Goal: Information Seeking & Learning: Learn about a topic

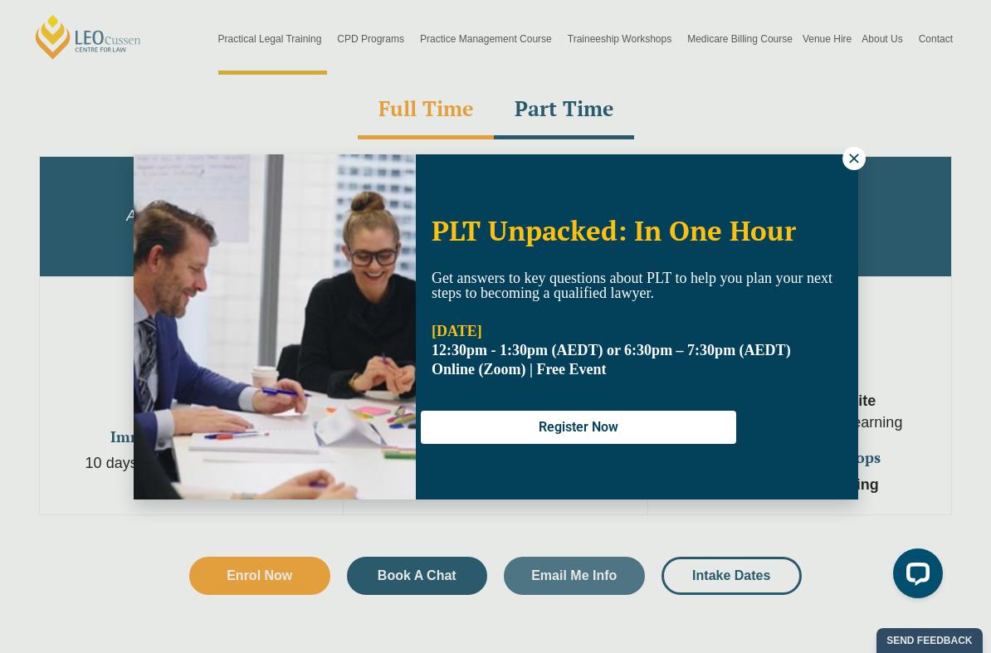
click at [848, 161] on icon at bounding box center [854, 158] width 15 height 15
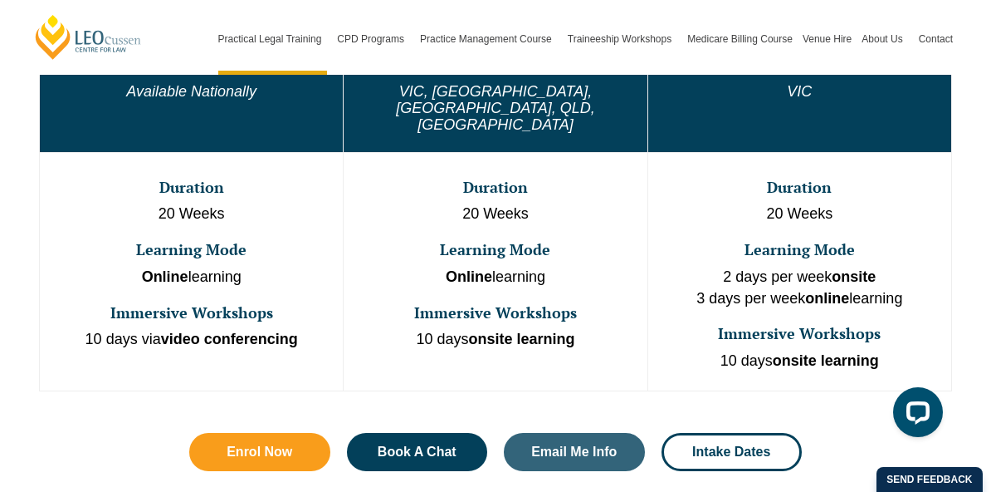
scroll to position [975, 0]
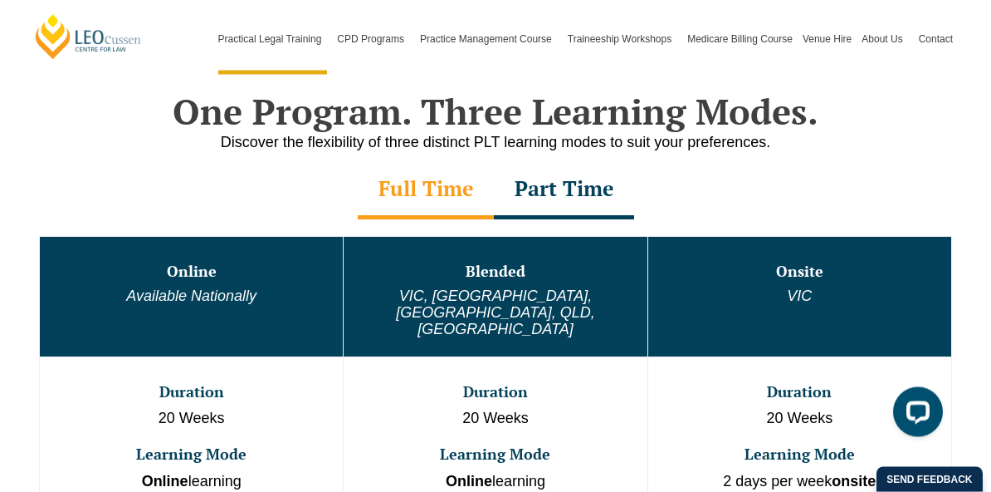
click at [624, 195] on div "Part Time" at bounding box center [564, 191] width 140 height 58
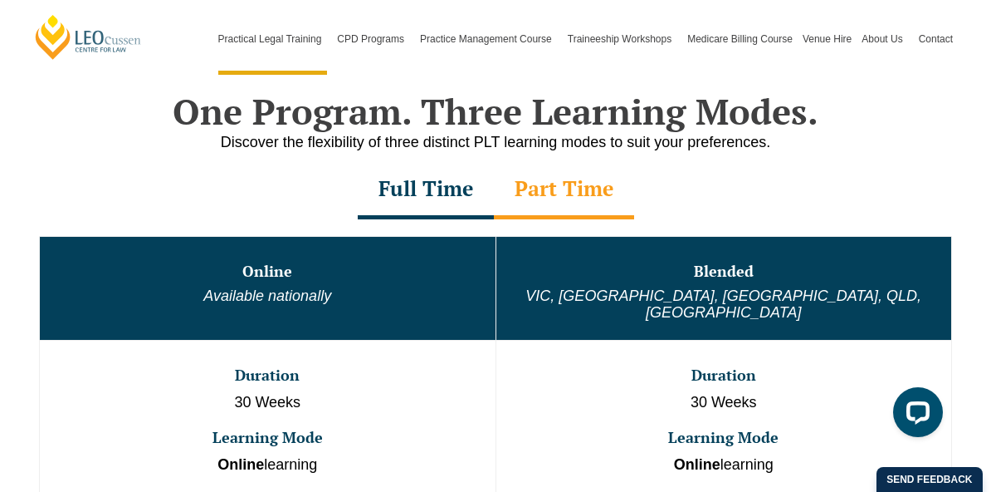
click at [448, 203] on div "Full Time" at bounding box center [426, 190] width 136 height 58
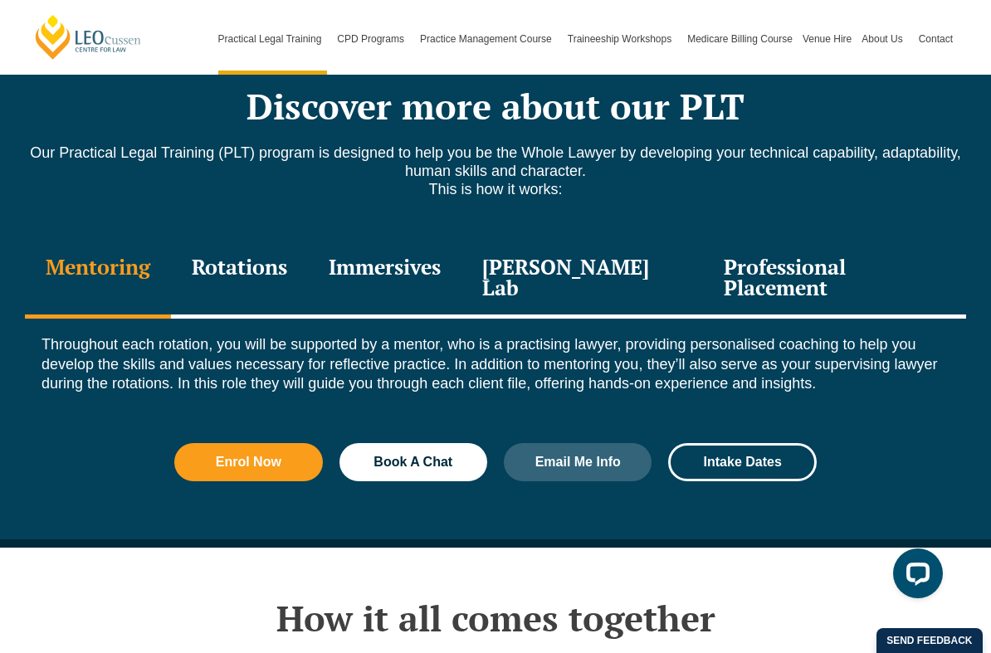
scroll to position [2301, 0]
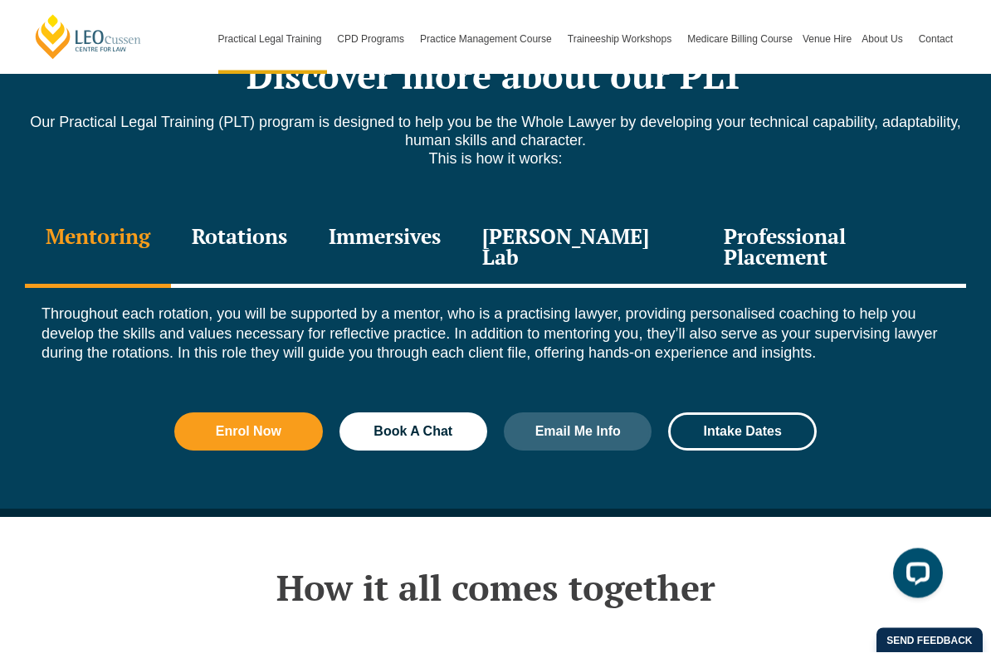
click at [434, 213] on div "Immersives" at bounding box center [385, 249] width 154 height 79
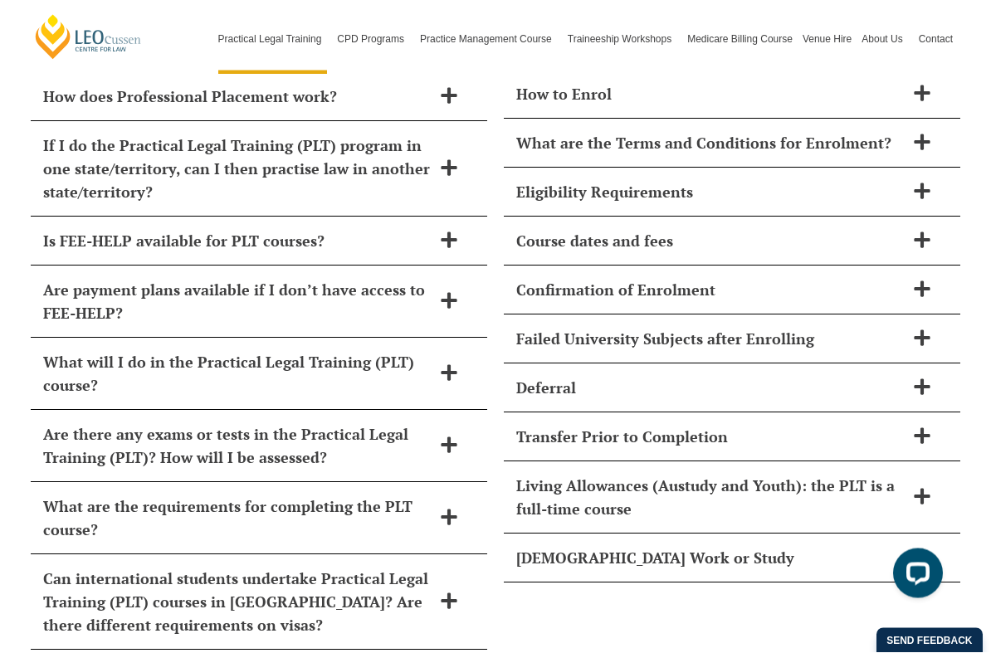
scroll to position [7628, 0]
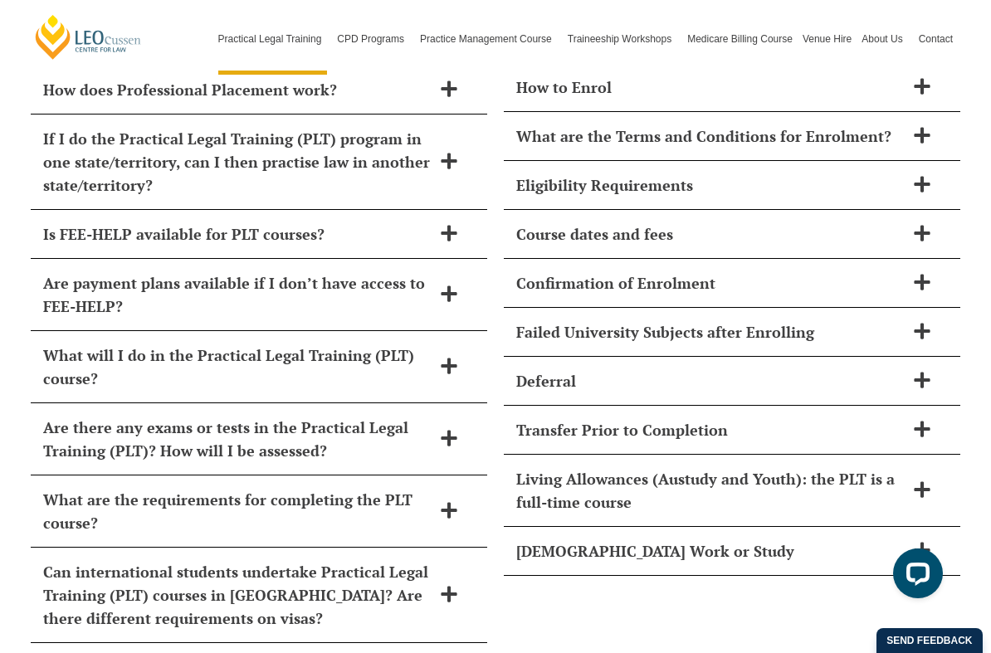
click at [462, 210] on div "Is FEE-HELP available for PLT courses?" at bounding box center [259, 234] width 457 height 49
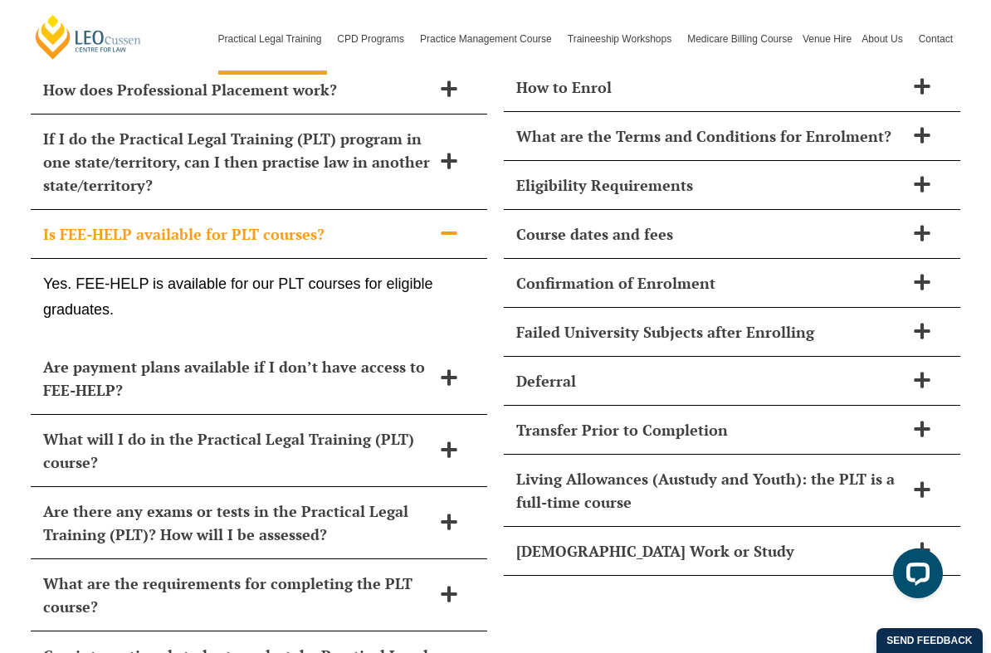
click at [444, 232] on icon at bounding box center [449, 233] width 16 height 3
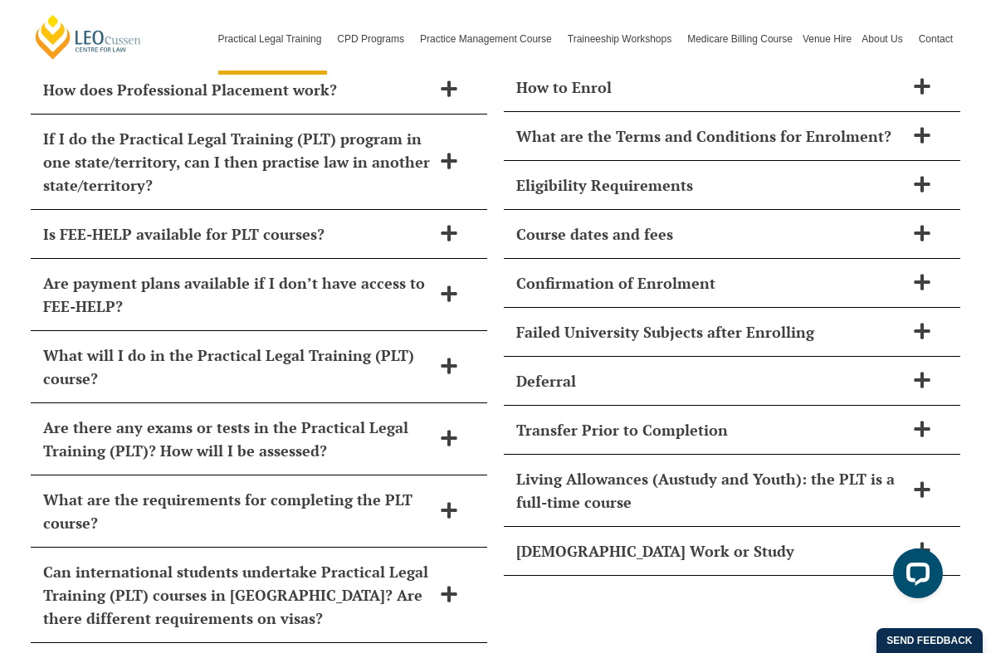
click at [444, 285] on icon at bounding box center [449, 294] width 18 height 18
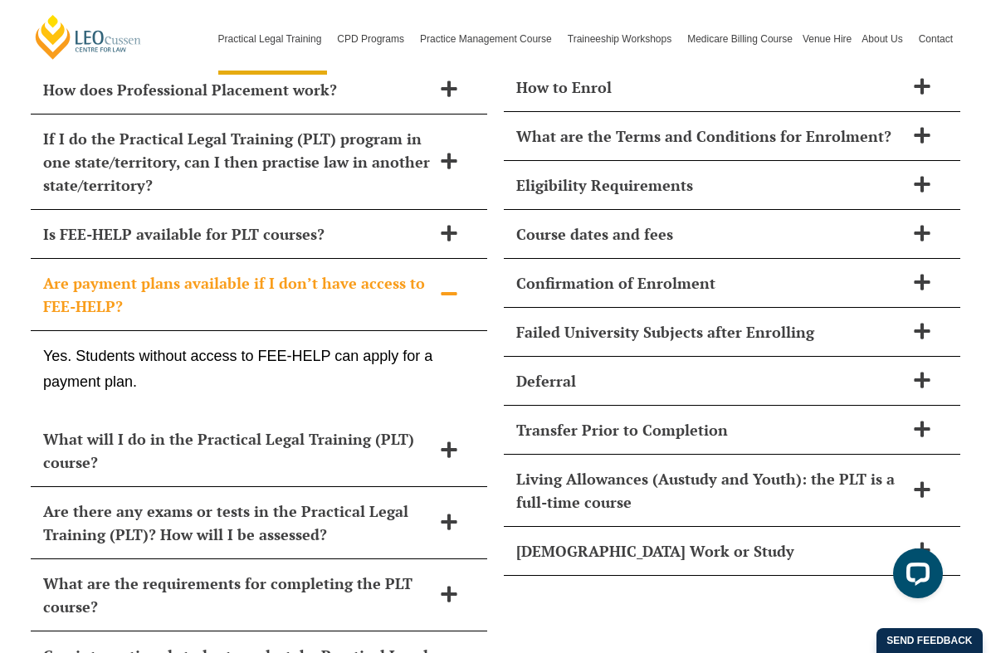
click at [443, 285] on icon at bounding box center [449, 294] width 18 height 18
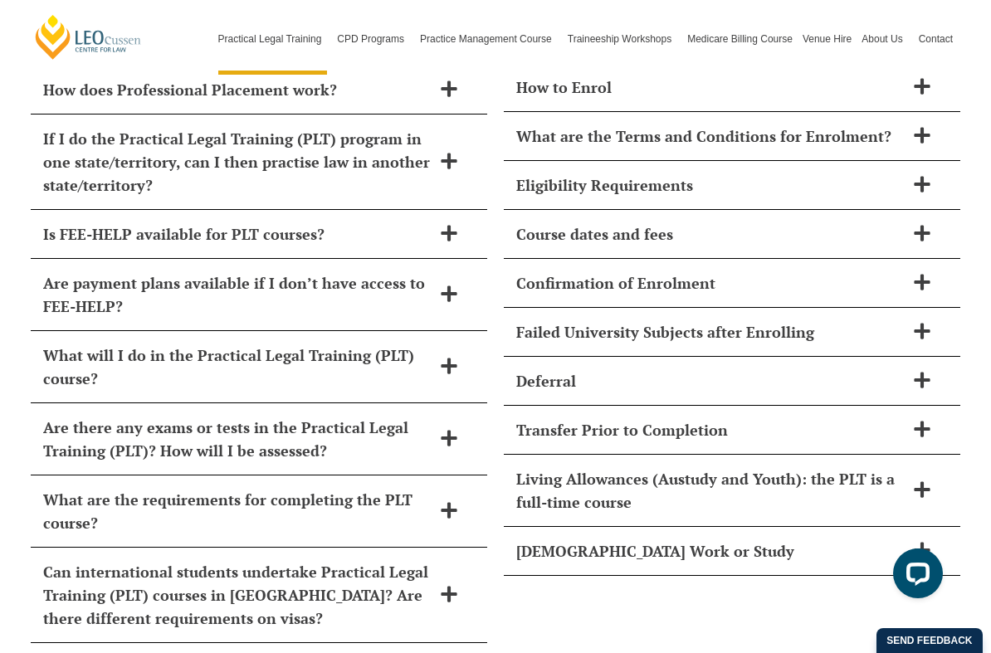
click at [449, 259] on div "Are payment plans available if I don’t have access to FEE-HELP?" at bounding box center [259, 295] width 457 height 72
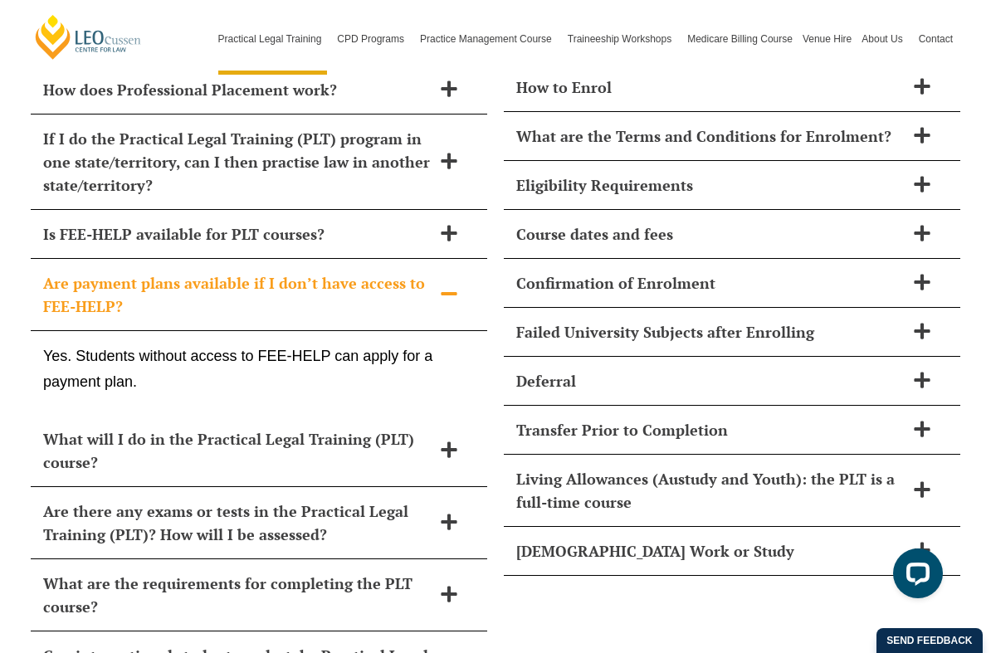
click at [444, 285] on icon at bounding box center [449, 294] width 18 height 18
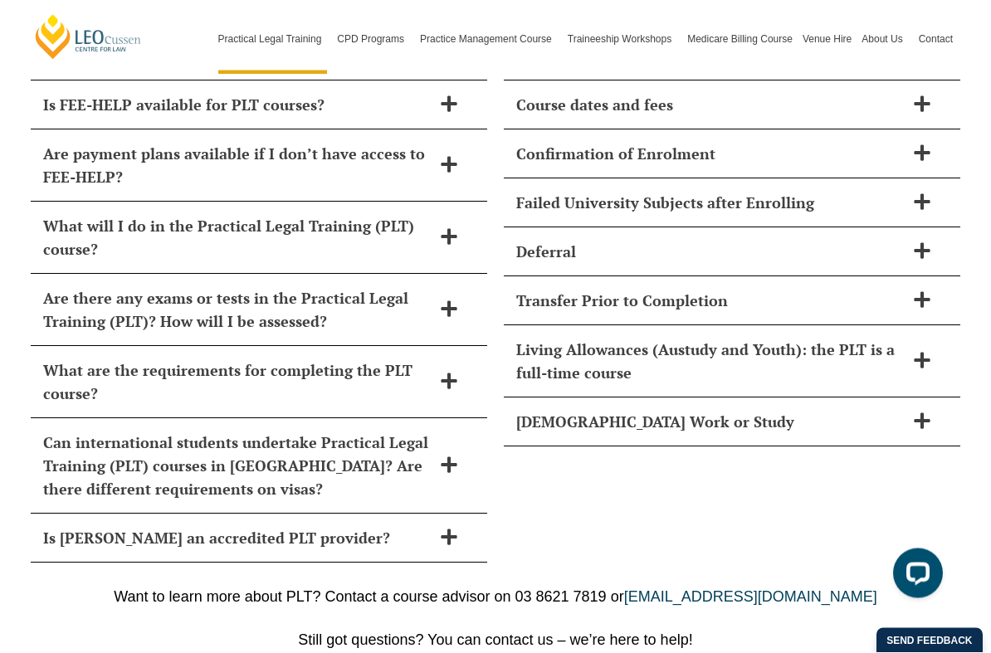
scroll to position [7759, 0]
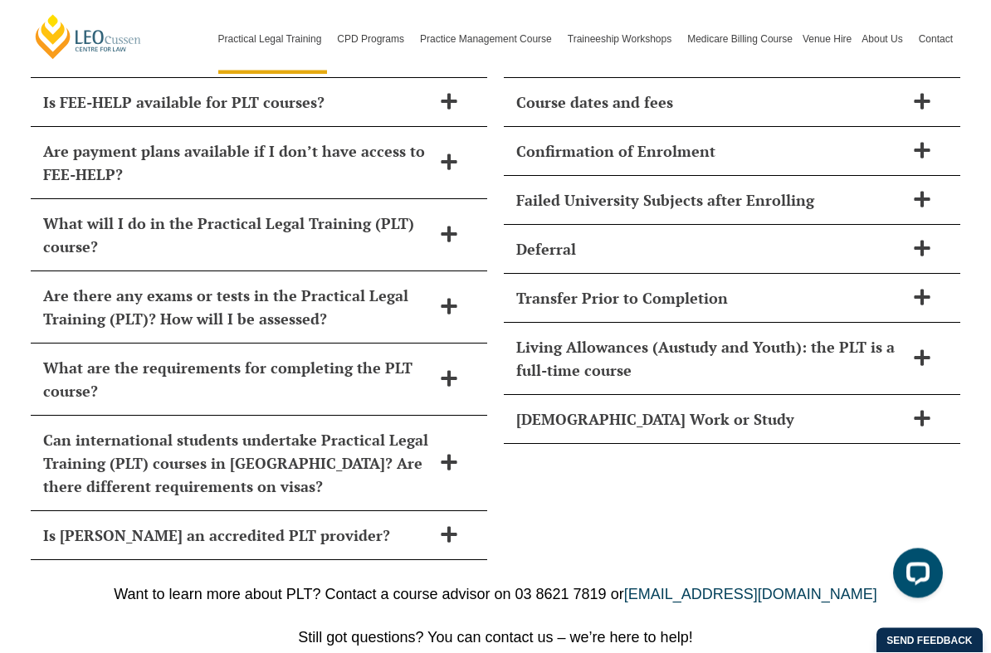
click at [921, 350] on icon at bounding box center [922, 359] width 18 height 18
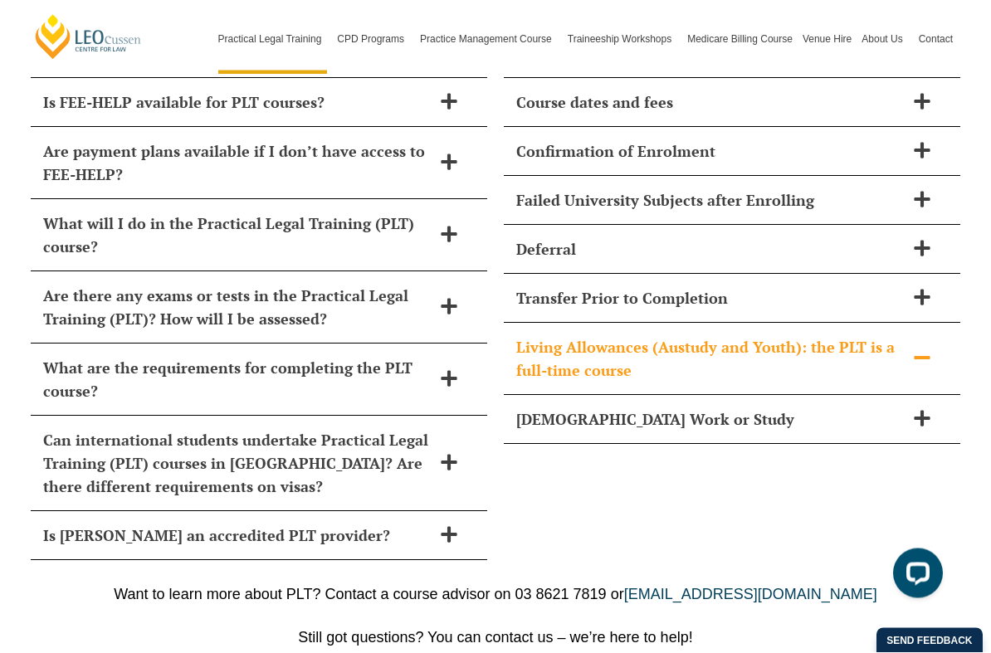
scroll to position [7760, 0]
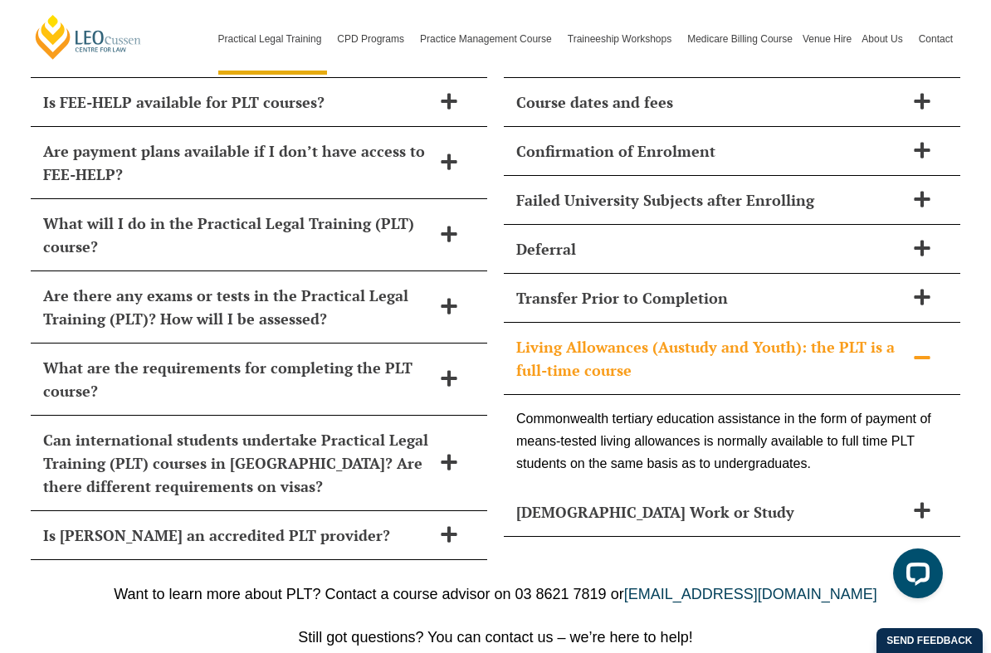
click at [920, 349] on icon at bounding box center [922, 358] width 18 height 18
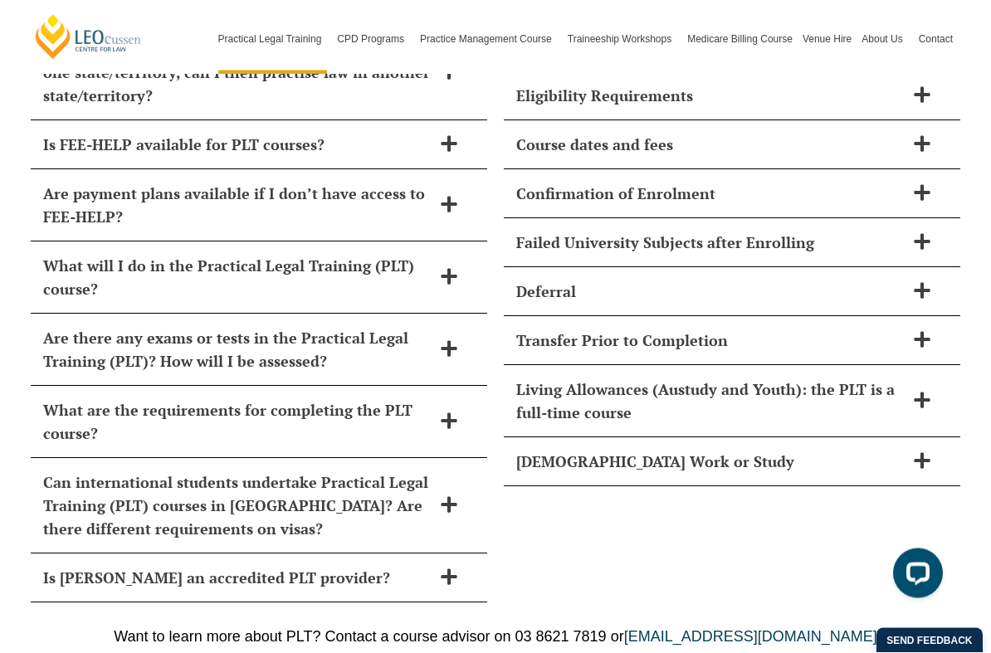
scroll to position [7718, 0]
click at [932, 218] on div "Failed University Subjects after Enrolling" at bounding box center [732, 242] width 457 height 49
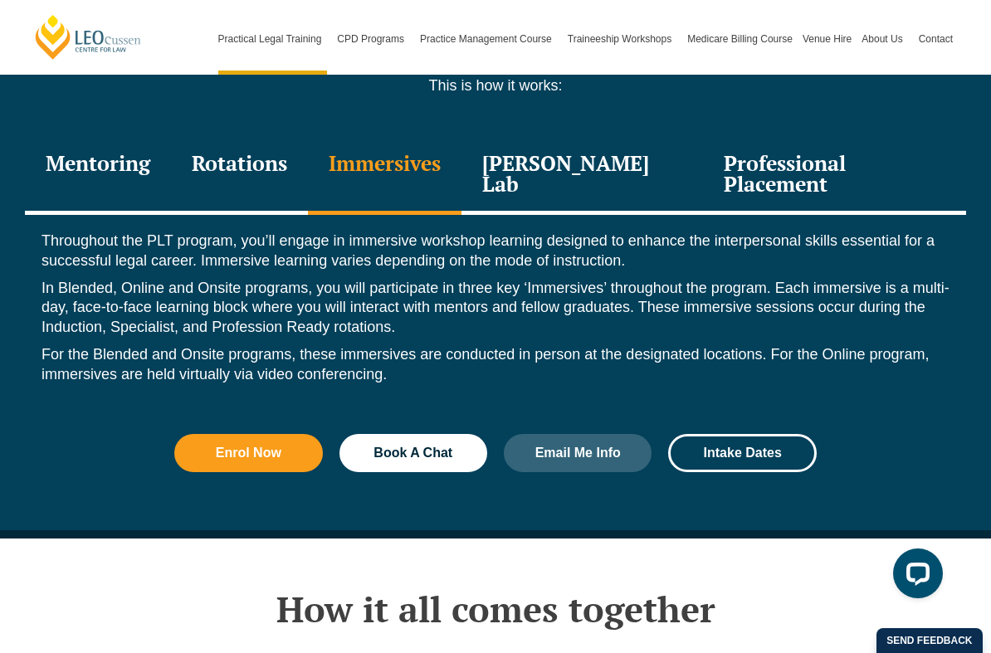
scroll to position [2536, 0]
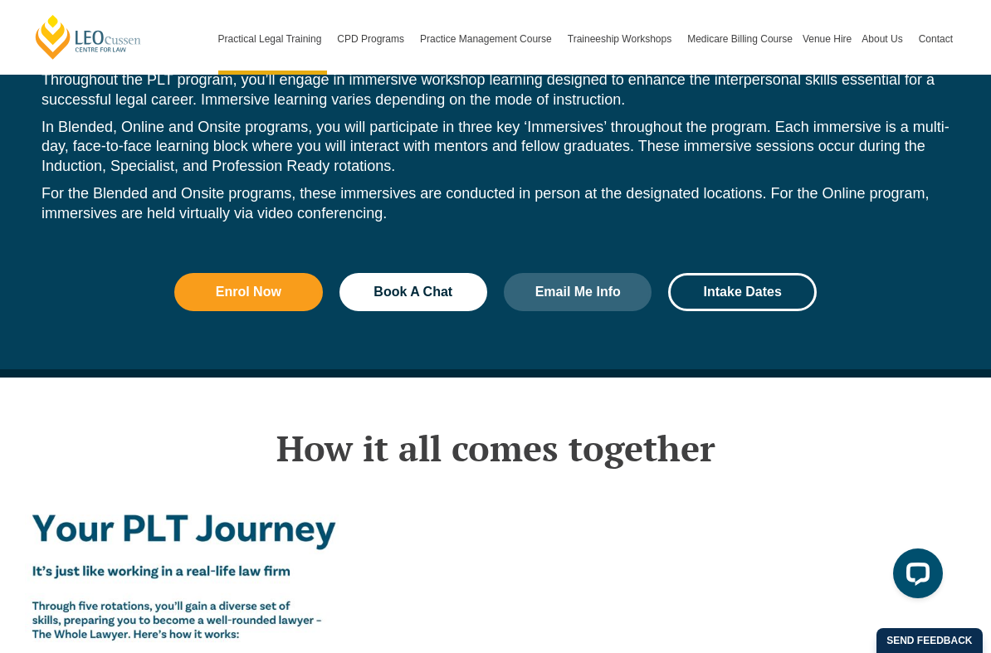
click at [593, 273] on link "Email Me Info" at bounding box center [578, 292] width 148 height 38
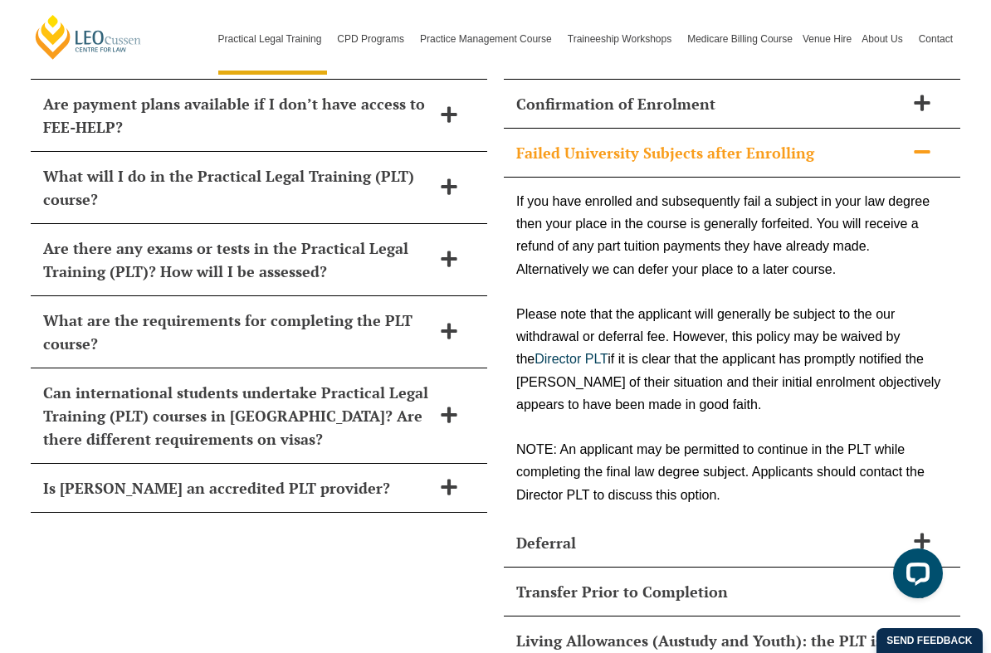
scroll to position [8678, 0]
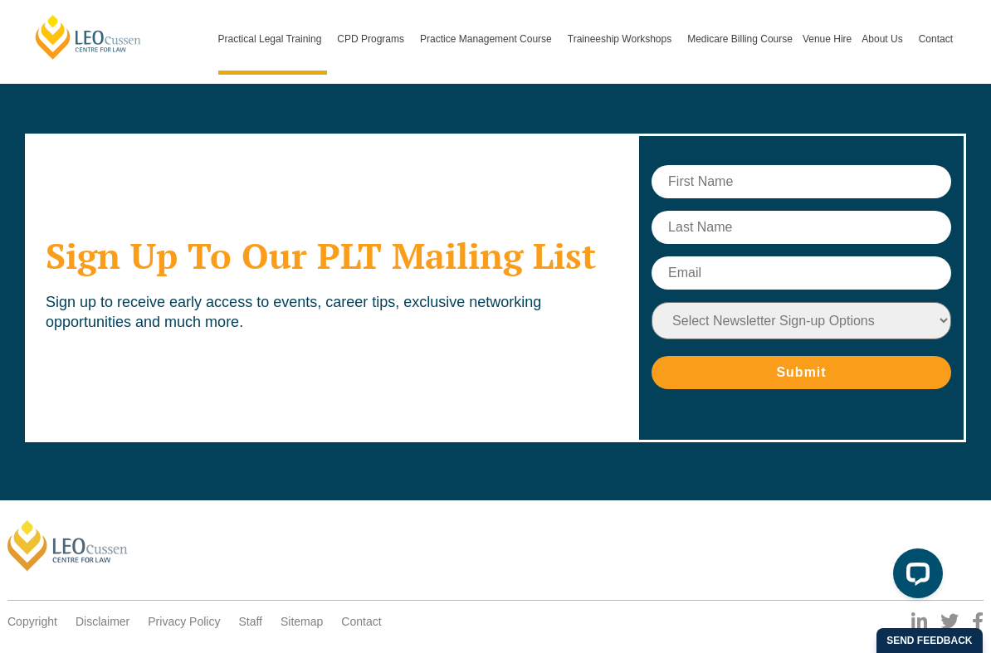
click at [903, 302] on select "Select Newsletter Sign-up Options Practical Legal Training - [GEOGRAPHIC_DATA] …" at bounding box center [802, 320] width 300 height 37
select select "tfa_15"
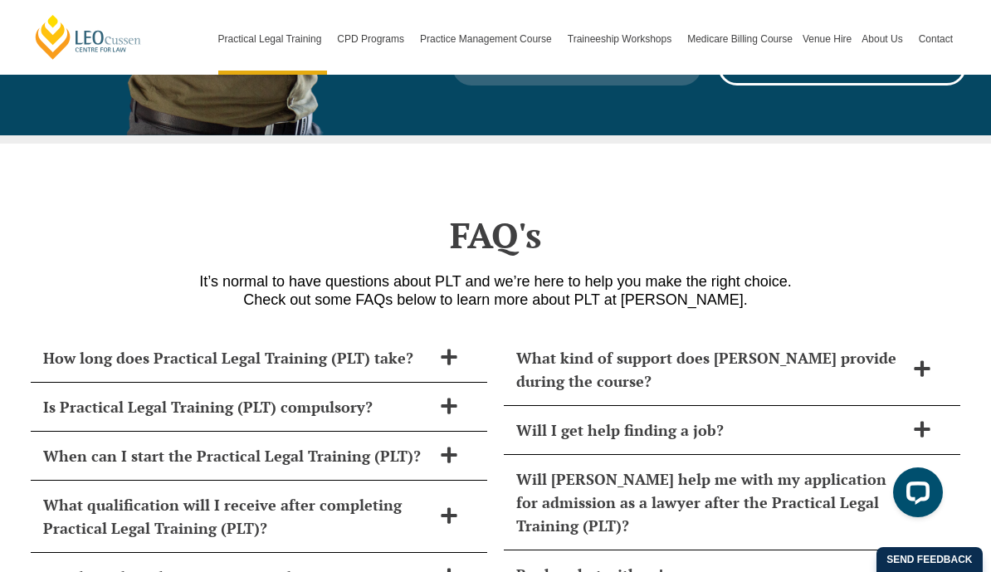
scroll to position [7004, 0]
